Goal: Task Accomplishment & Management: Manage account settings

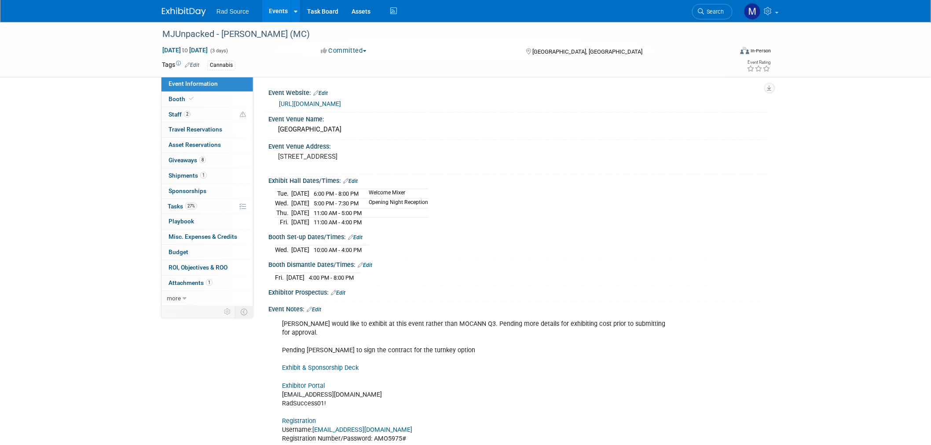
click at [190, 9] on img at bounding box center [184, 11] width 44 height 9
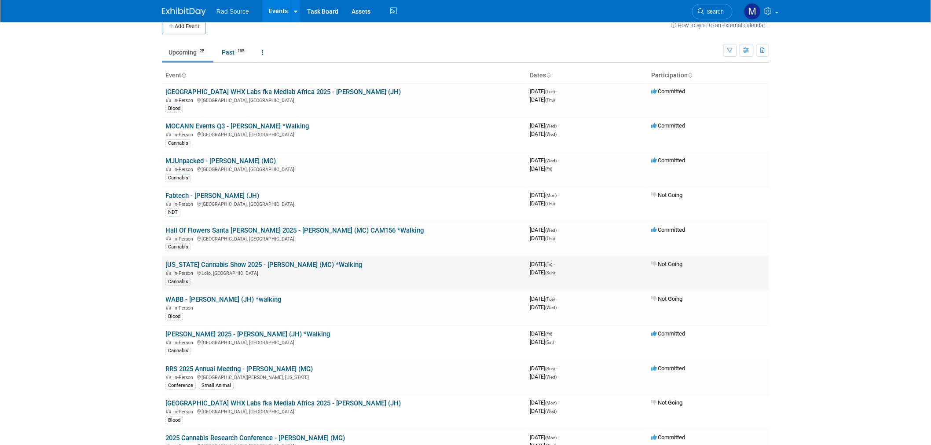
scroll to position [49, 0]
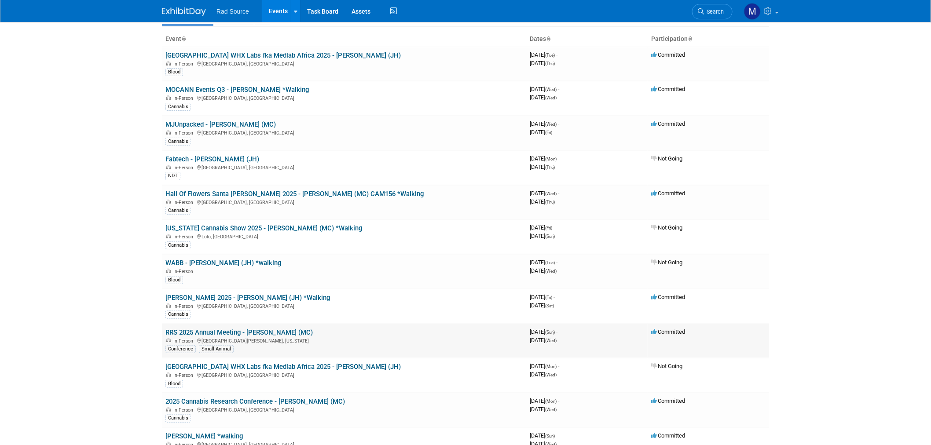
click at [278, 332] on link "RRS 2025 Annual Meeting - [PERSON_NAME] (MC)" at bounding box center [238, 333] width 147 height 8
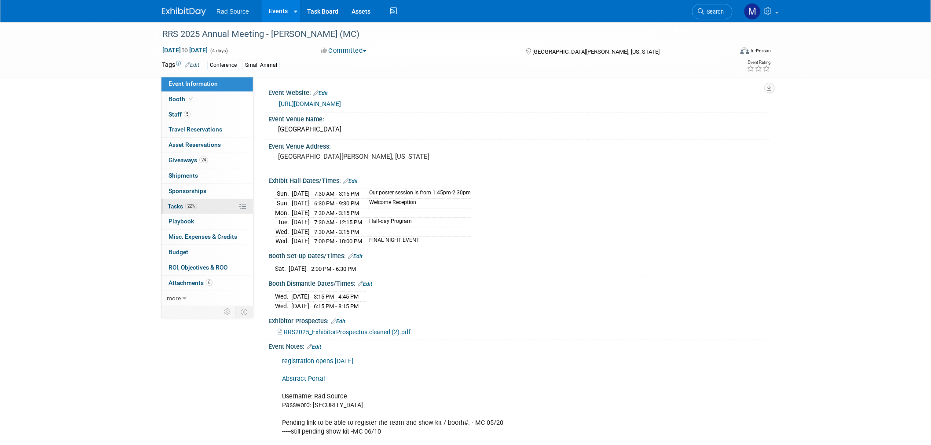
click at [206, 207] on link "22% Tasks 22%" at bounding box center [207, 206] width 92 height 15
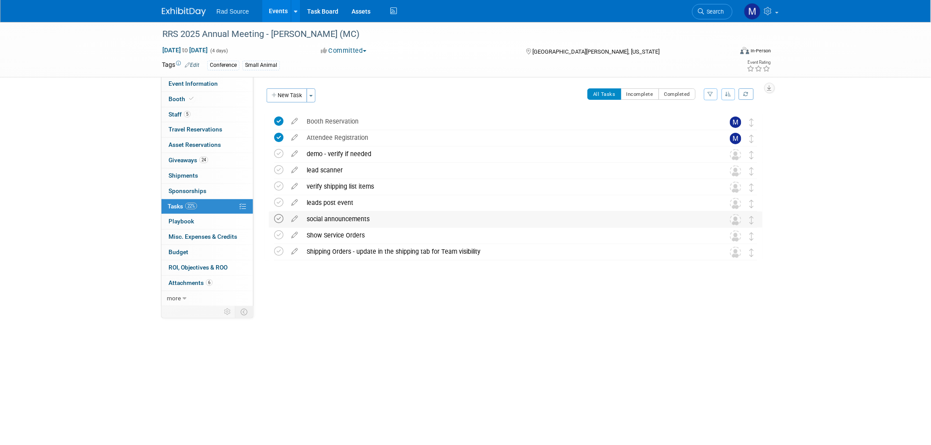
click at [279, 220] on icon at bounding box center [278, 218] width 9 height 9
click at [174, 12] on img at bounding box center [184, 11] width 44 height 9
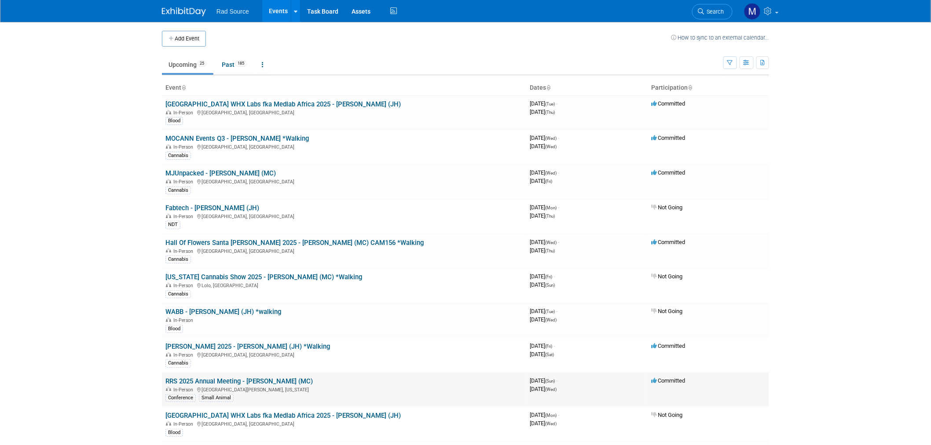
click at [257, 378] on link "RRS 2025 Annual Meeting - [PERSON_NAME] (MC)" at bounding box center [238, 382] width 147 height 8
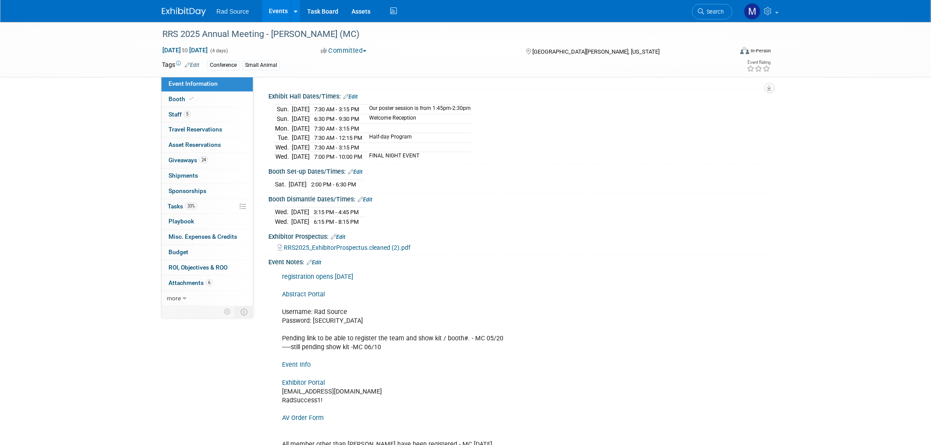
scroll to position [188, 0]
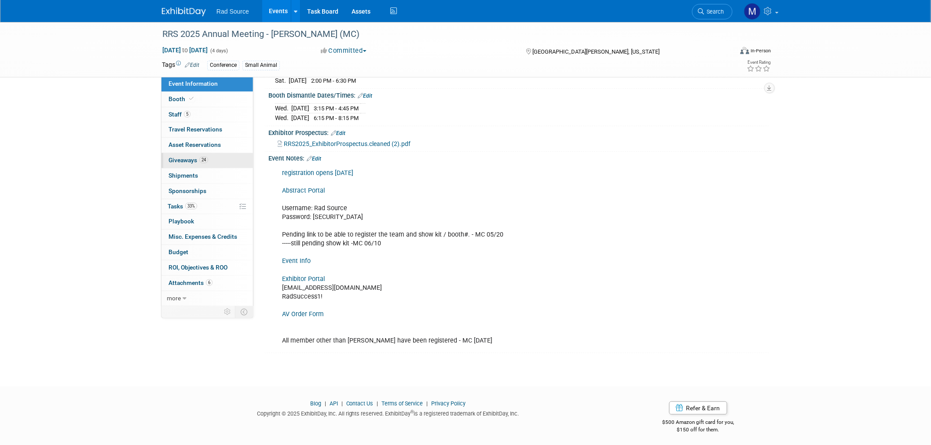
click at [195, 159] on span "Giveaways 24" at bounding box center [189, 160] width 40 height 7
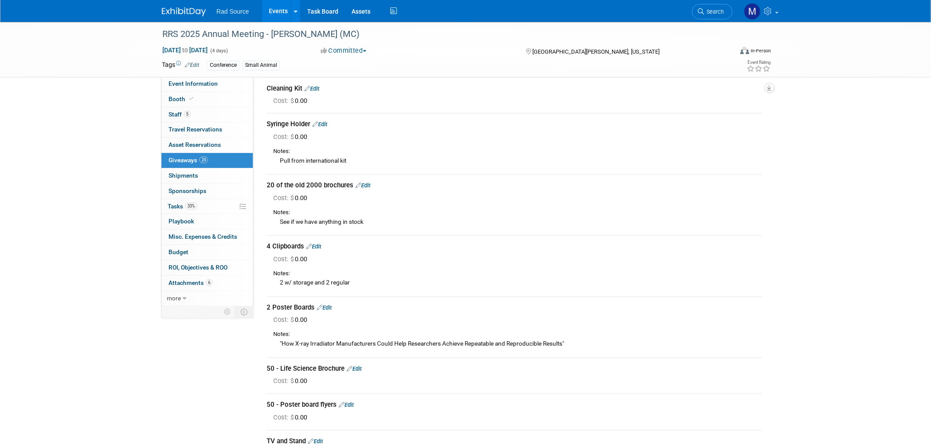
scroll to position [635, 0]
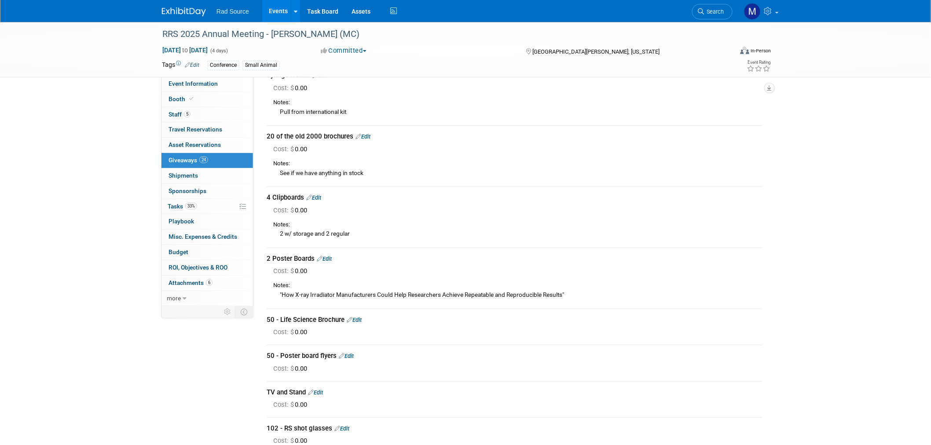
click at [330, 256] on link "Edit" at bounding box center [324, 259] width 15 height 7
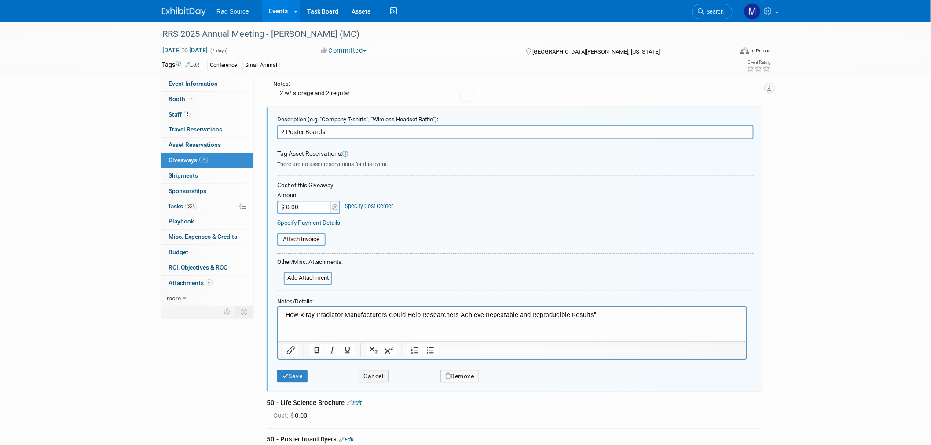
scroll to position [0, 0]
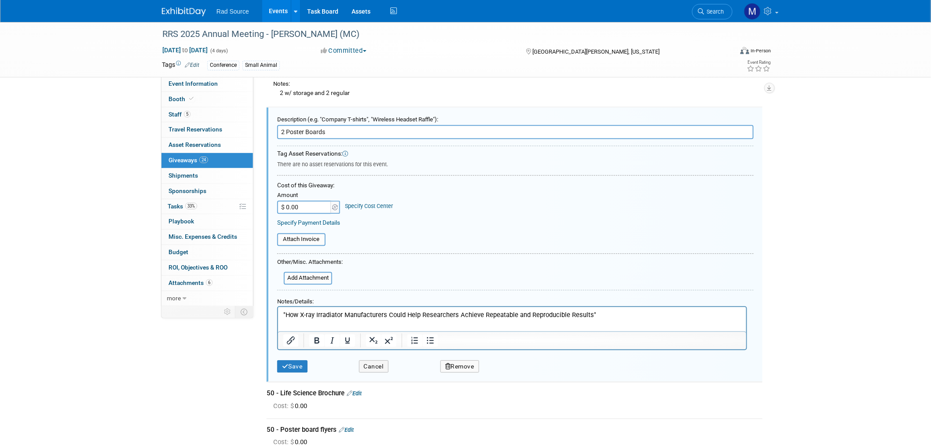
click at [605, 310] on p ""How X-ray Irradiator Manufacturers Could Help Researchers Achieve Repeatable a…" at bounding box center [512, 314] width 458 height 9
click at [295, 360] on button "Save" at bounding box center [292, 366] width 30 height 13
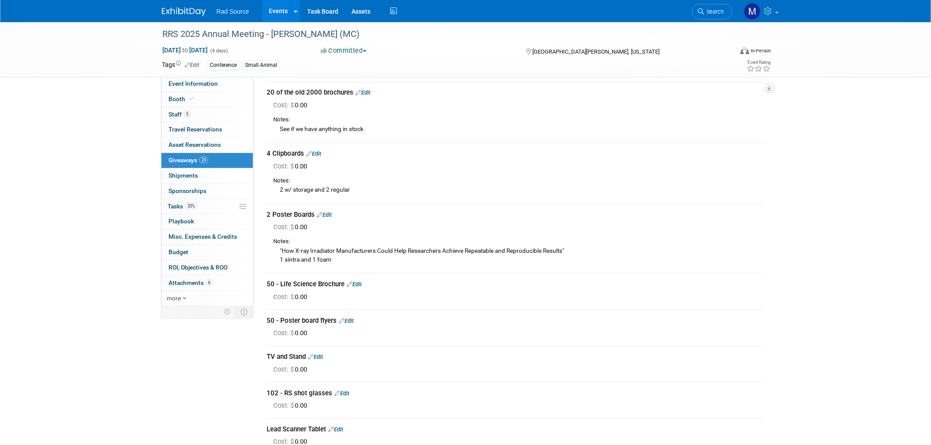
scroll to position [679, 0]
click at [187, 86] on span "Event Information" at bounding box center [193, 83] width 49 height 7
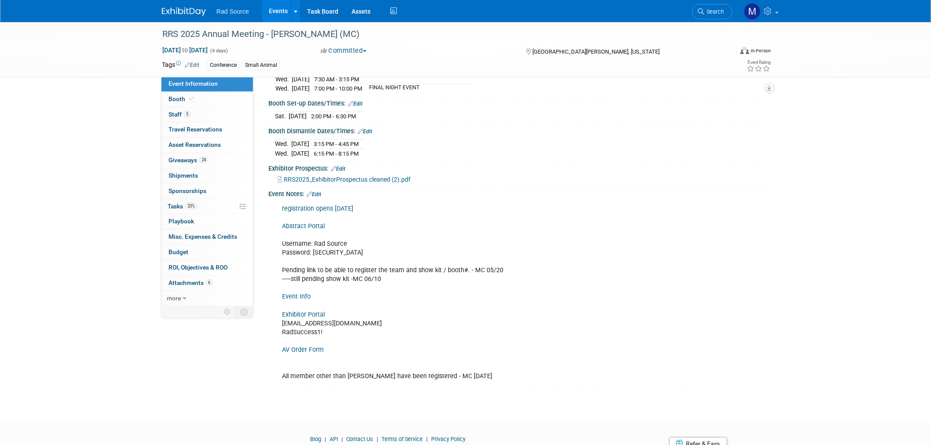
scroll to position [188, 0]
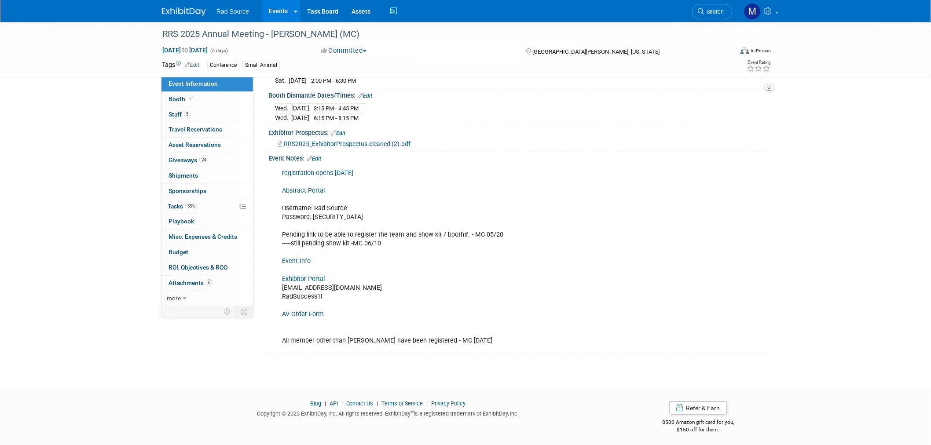
click at [304, 257] on link "Event Info" at bounding box center [296, 260] width 29 height 7
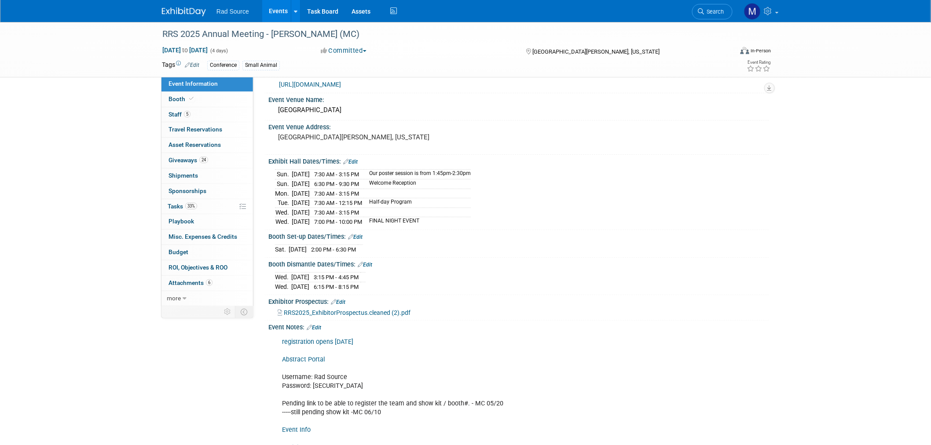
scroll to position [0, 0]
